Goal: Task Accomplishment & Management: Use online tool/utility

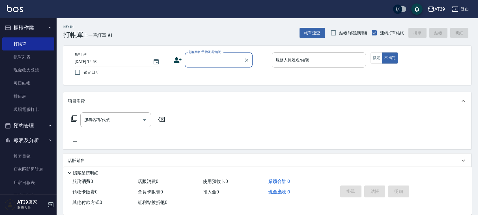
click at [40, 34] on button "櫃檯作業" at bounding box center [28, 27] width 52 height 15
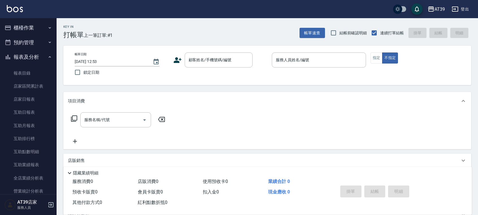
click at [40, 34] on button "櫃檯作業" at bounding box center [28, 27] width 52 height 15
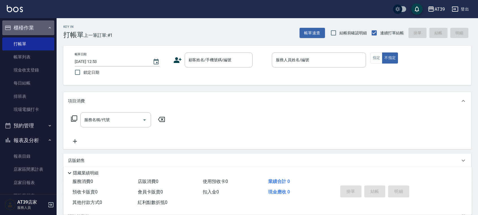
click at [33, 30] on button "櫃檯作業" at bounding box center [28, 27] width 52 height 15
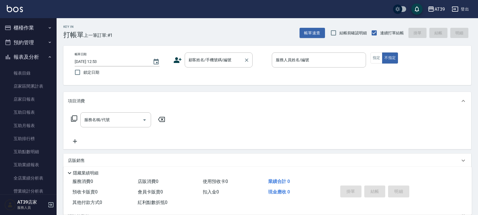
click at [196, 58] on input "顧客姓名/手機號碼/編號" at bounding box center [214, 60] width 54 height 10
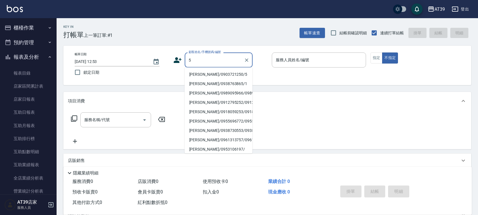
type input "[PERSON_NAME]/0903721250/5"
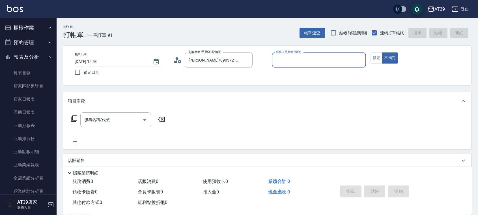
type input "愷爾-5"
click at [382, 52] on button "不指定" at bounding box center [390, 57] width 16 height 11
type button "false"
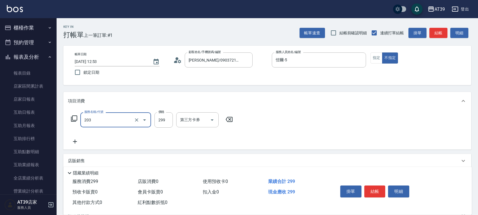
type input "B級洗+剪(203)"
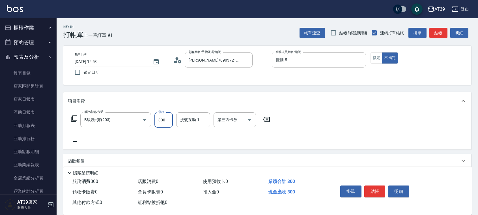
type input "300"
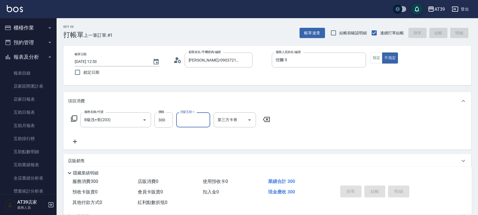
type input "[DATE] 14:28"
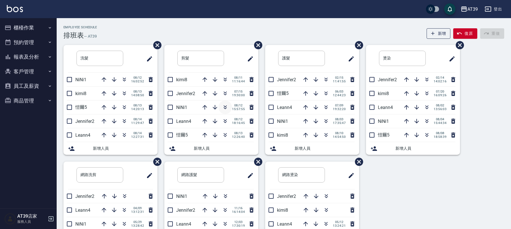
click at [228, 108] on icon "button" at bounding box center [225, 107] width 7 height 7
click at [307, 14] on div "AT39 登出" at bounding box center [255, 9] width 511 height 18
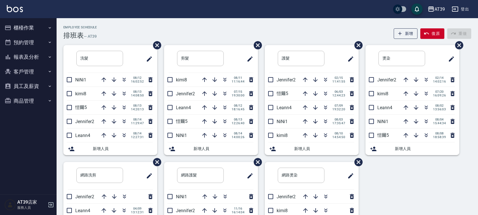
drag, startPoint x: 496, startPoint y: 1, endPoint x: 309, endPoint y: 19, distance: 187.7
click at [309, 19] on div "Employee Schedule 排班表 — AT39 新增 復原 重做 洗髮 ​ NiNi1 08/12 16:02:52 kimi8 08/13 14:…" at bounding box center [268, 149] width 422 height 262
click at [434, 210] on div "洗髮 ​ NiNi1 08/12 16:02:52 kimi8 08/13 14:08:50 愷爾5 08/13 14:20:13 Jennifer2 08/…" at bounding box center [264, 161] width 415 height 233
click at [475, 121] on div "Employee Schedule 排班表 — AT39 新增 復原 重做 洗髮 ​ NiNi1 08/12 16:02:52 kimi8 08/13 14:…" at bounding box center [268, 151] width 422 height 253
click at [206, 135] on icon "button" at bounding box center [204, 135] width 7 height 7
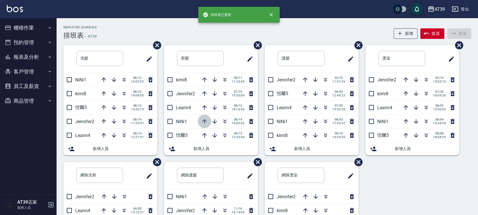
click at [206, 123] on icon "button" at bounding box center [204, 121] width 7 height 7
click at [203, 110] on icon "button" at bounding box center [204, 107] width 7 height 7
click at [227, 120] on icon "button" at bounding box center [225, 121] width 7 height 7
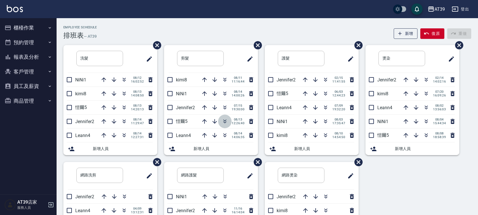
click at [224, 118] on icon "button" at bounding box center [225, 121] width 7 height 7
